Goal: Task Accomplishment & Management: Use online tool/utility

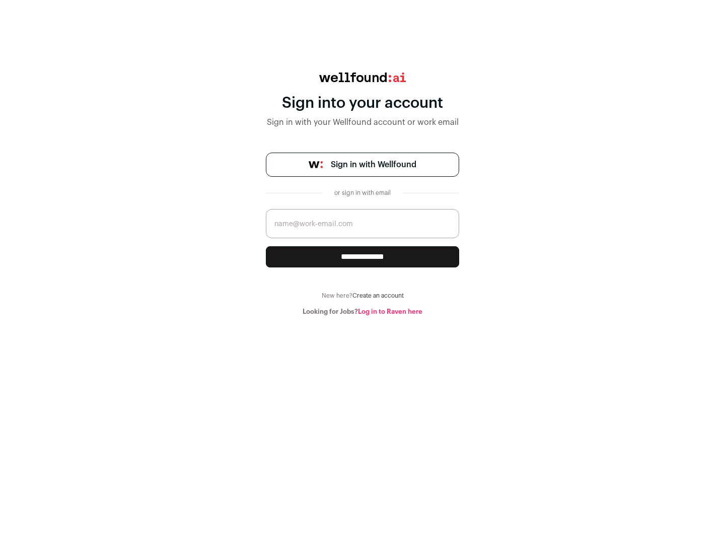
click at [373, 165] on span "Sign in with Wellfound" at bounding box center [374, 165] width 86 height 12
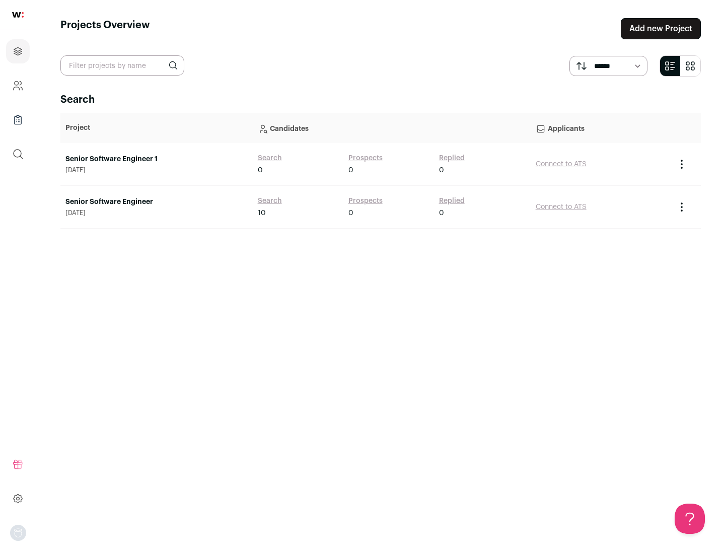
click at [156, 202] on link "Senior Software Engineer" at bounding box center [156, 202] width 182 height 10
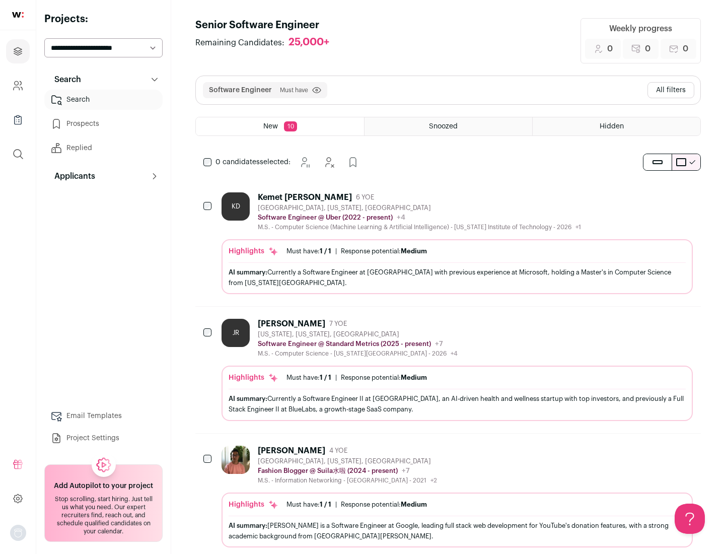
click at [448, 243] on div "Highlights Must have: 1 / 1 How many must haves have been fulfilled? | Response…" at bounding box center [457, 266] width 471 height 55
